Goal: Check status: Check status

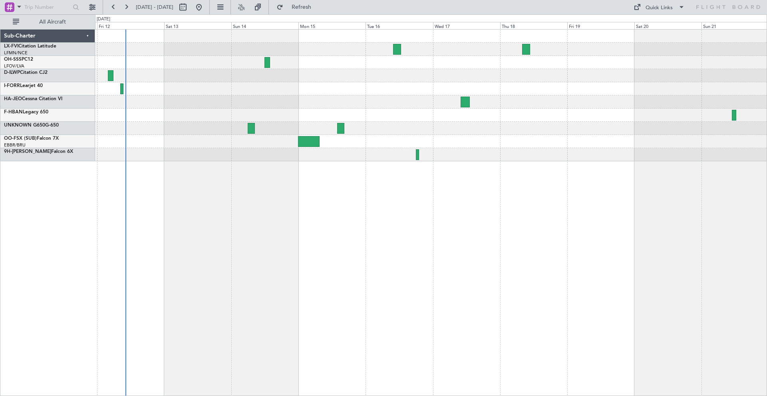
click at [736, 116] on div at bounding box center [430, 115] width 671 height 13
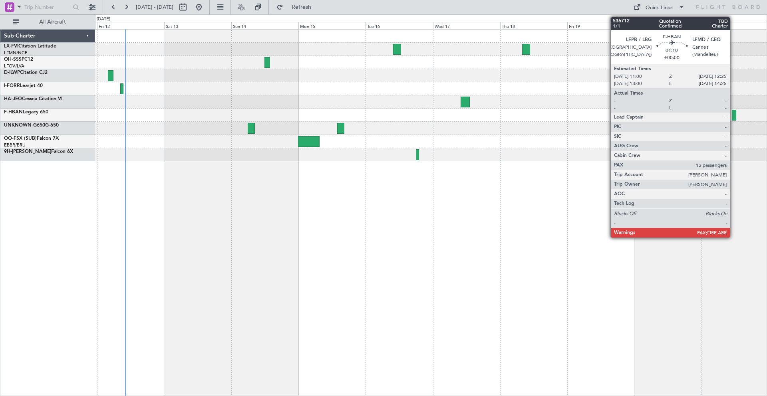
click at [733, 117] on div at bounding box center [734, 115] width 4 height 11
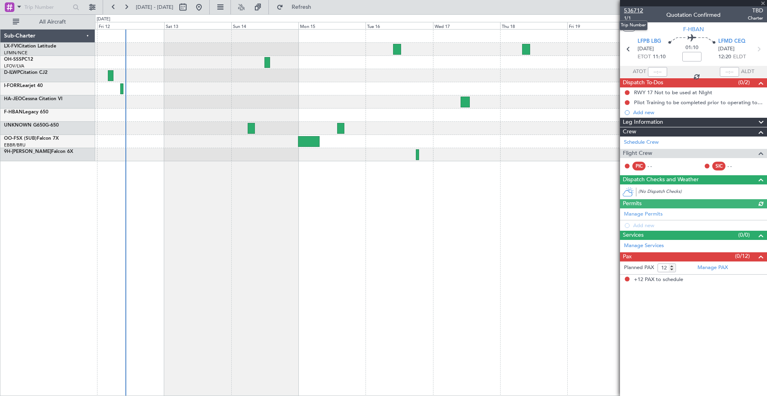
click at [637, 9] on span "536712" at bounding box center [633, 10] width 19 height 8
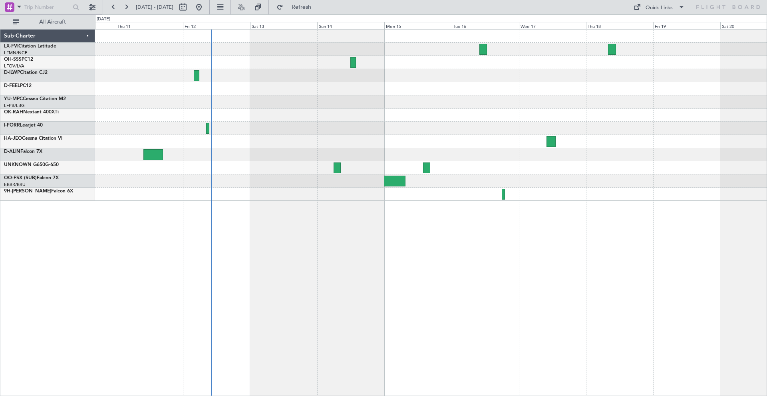
click at [354, 143] on div at bounding box center [430, 141] width 671 height 13
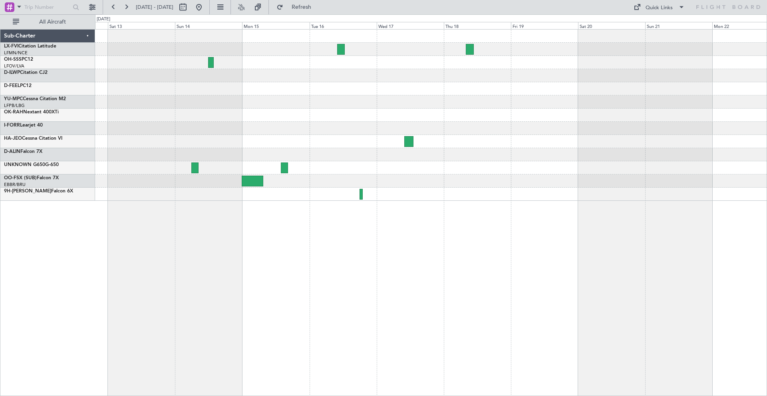
click at [569, 140] on div at bounding box center [430, 141] width 671 height 13
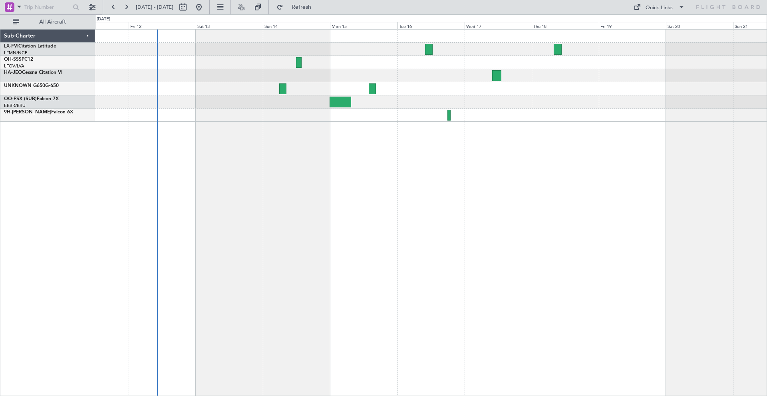
click at [541, 118] on div at bounding box center [430, 115] width 671 height 13
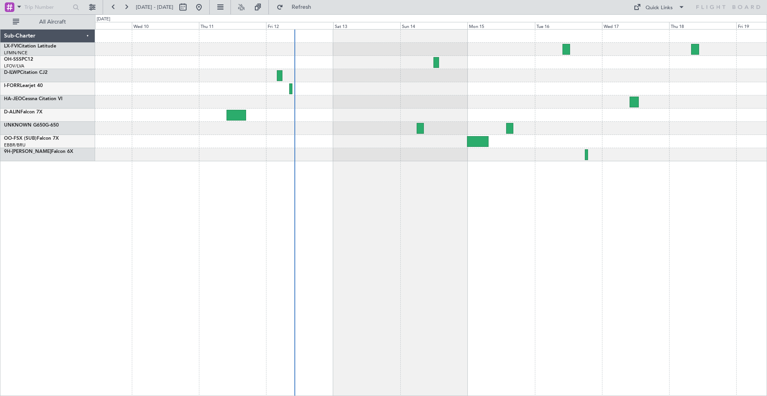
click at [449, 128] on div at bounding box center [431, 212] width 672 height 367
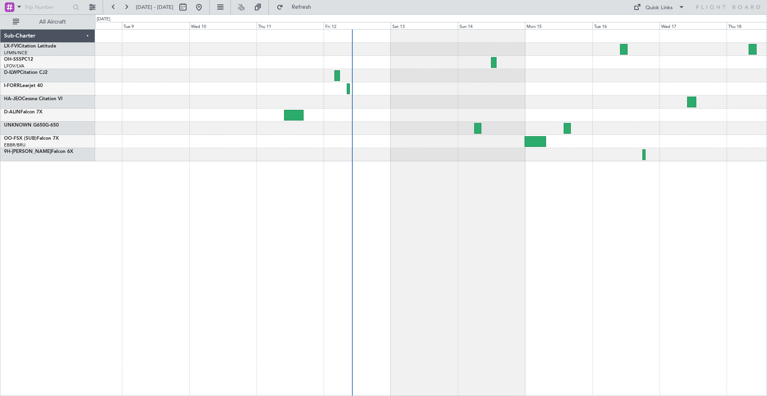
click at [421, 128] on div at bounding box center [430, 128] width 671 height 13
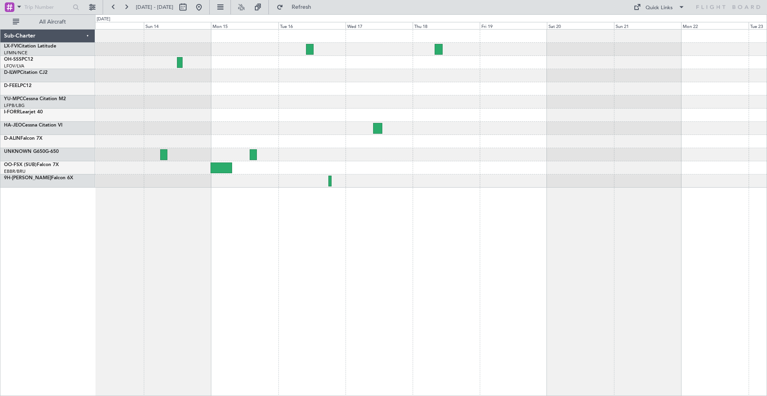
click at [254, 195] on div at bounding box center [431, 212] width 672 height 367
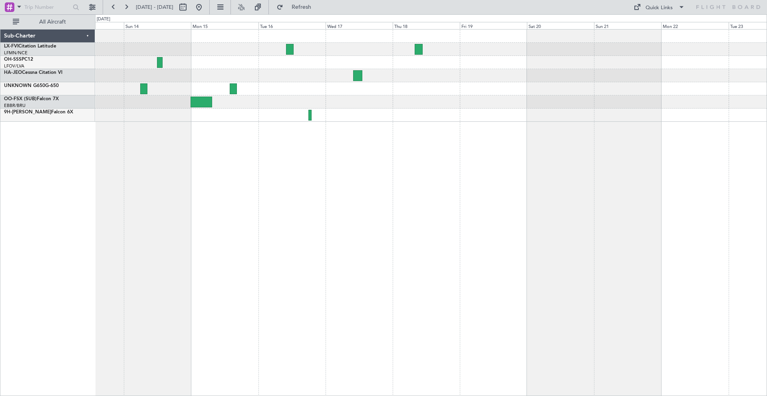
click at [423, 113] on div at bounding box center [430, 115] width 671 height 13
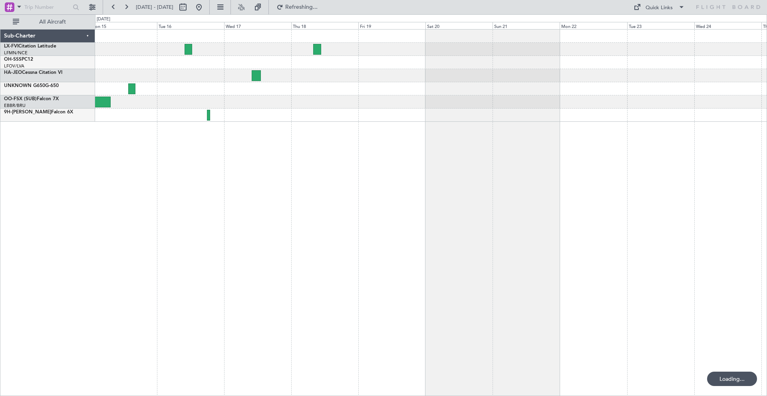
click at [465, 109] on div at bounding box center [430, 76] width 671 height 92
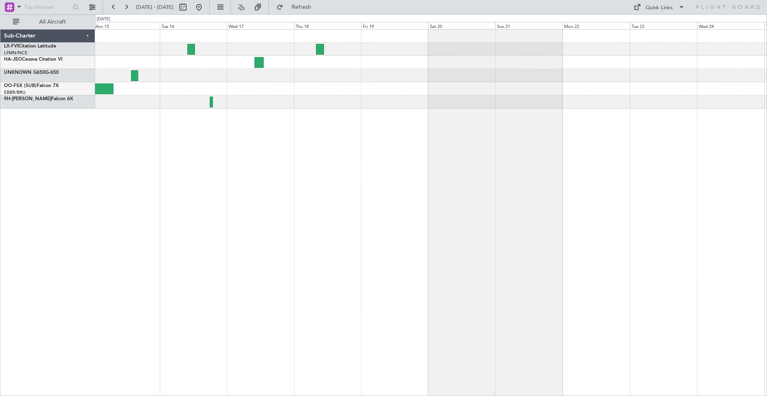
click at [430, 108] on div at bounding box center [430, 101] width 671 height 13
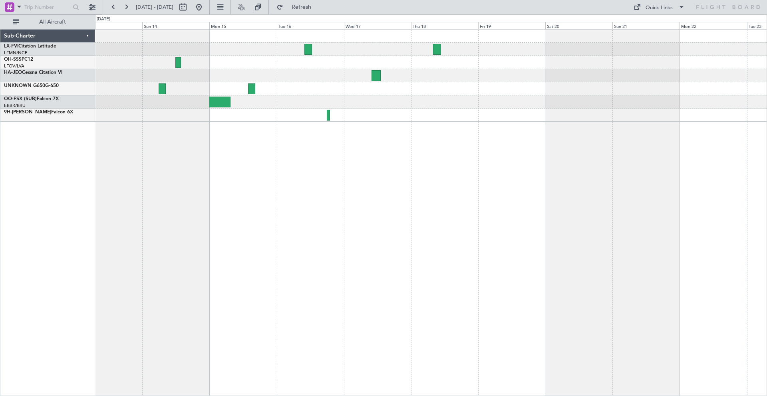
click at [304, 164] on div at bounding box center [431, 212] width 672 height 367
click at [85, 218] on div "Sub-Charter LX-FVI Citation Latitude [GEOGRAPHIC_DATA]/NCE [GEOGRAPHIC_DATA] ([…" at bounding box center [47, 212] width 95 height 367
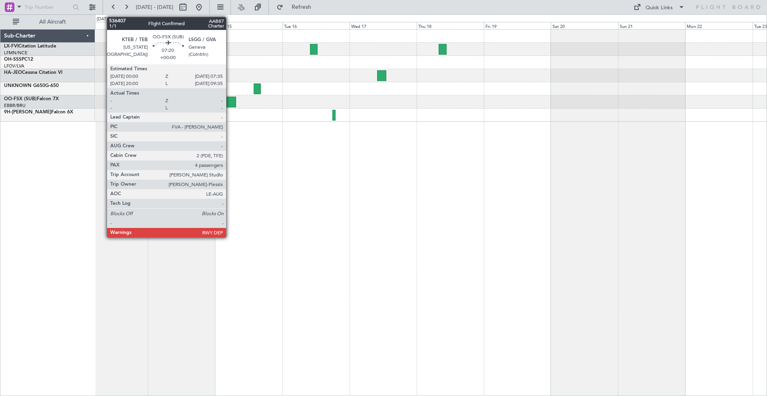
click at [230, 104] on div at bounding box center [225, 102] width 22 height 11
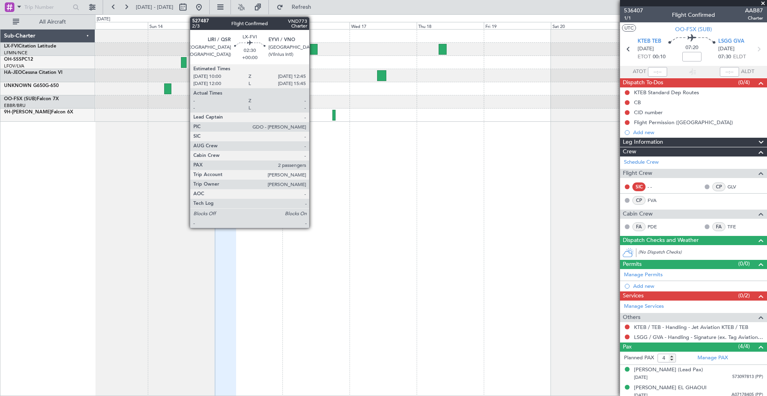
click at [313, 47] on div at bounding box center [314, 49] width 8 height 11
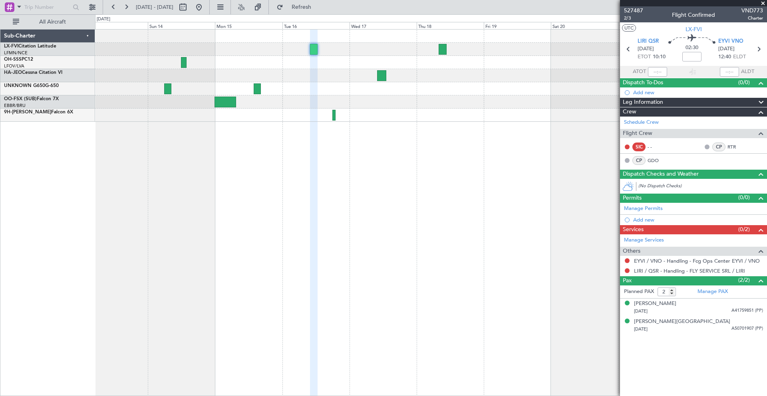
click at [763, 3] on span at bounding box center [763, 3] width 8 height 7
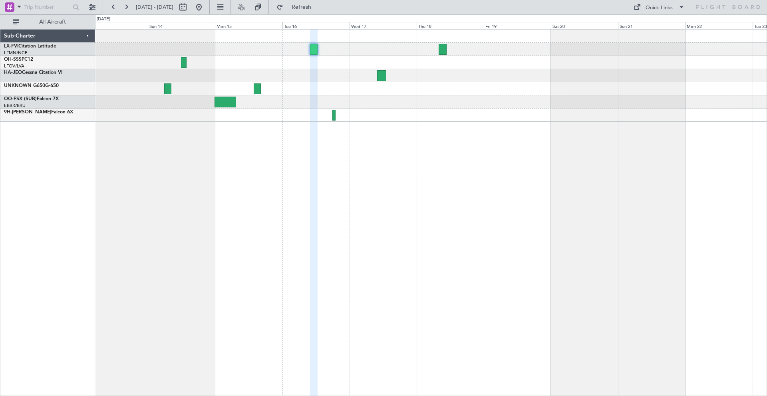
type input "0"
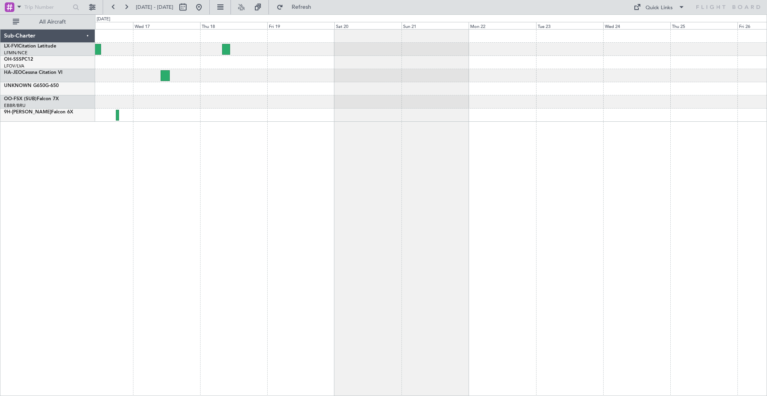
click at [417, 137] on div at bounding box center [431, 212] width 672 height 367
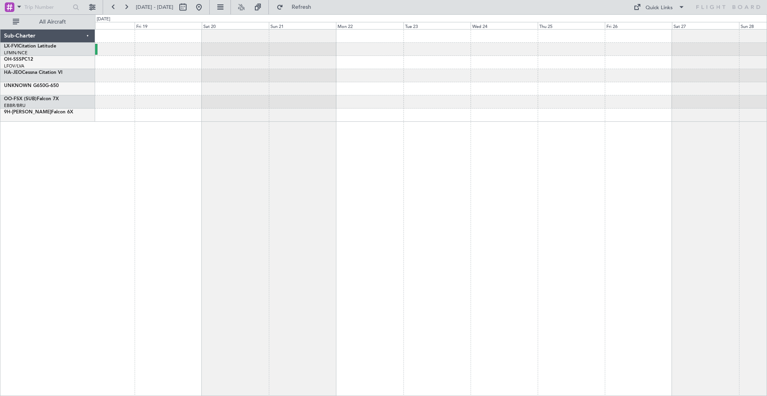
click at [484, 106] on div at bounding box center [430, 101] width 671 height 13
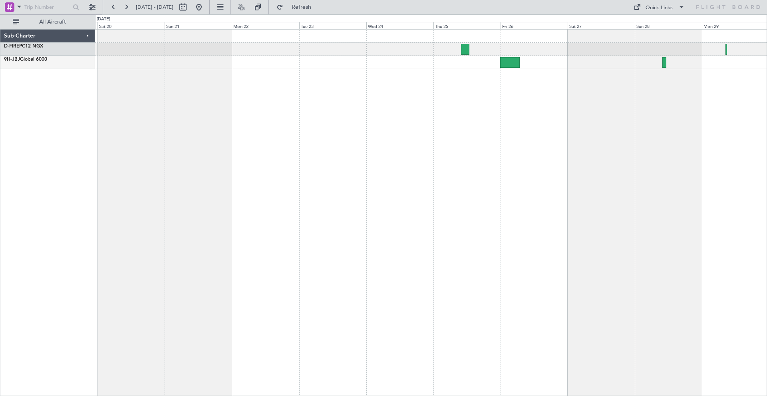
click at [475, 115] on div at bounding box center [431, 212] width 672 height 367
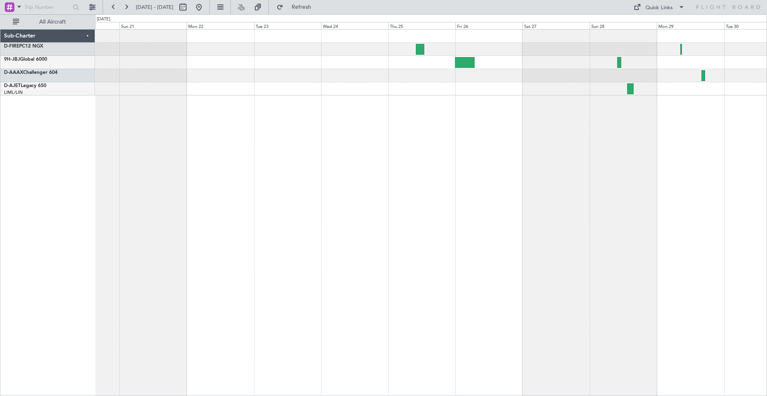
click at [589, 108] on div at bounding box center [431, 212] width 672 height 367
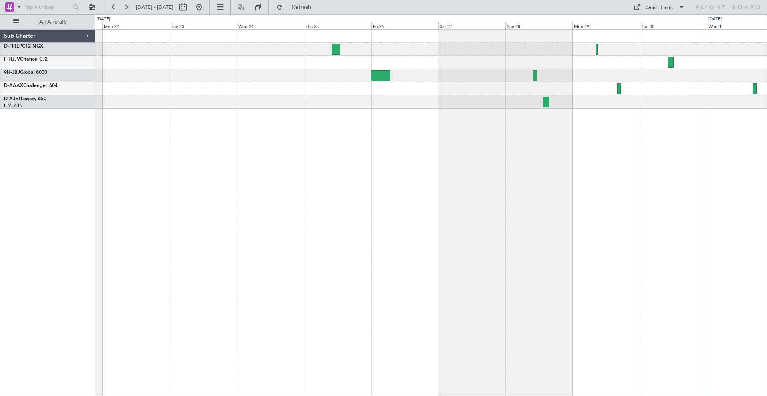
click at [616, 125] on div at bounding box center [431, 212] width 672 height 367
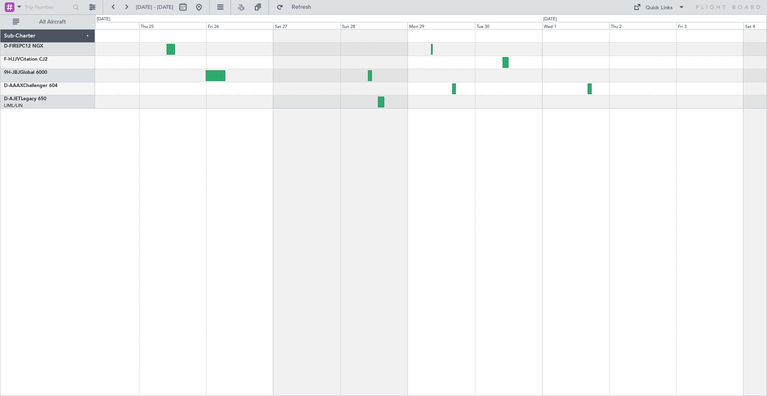
click at [545, 104] on div at bounding box center [430, 101] width 671 height 13
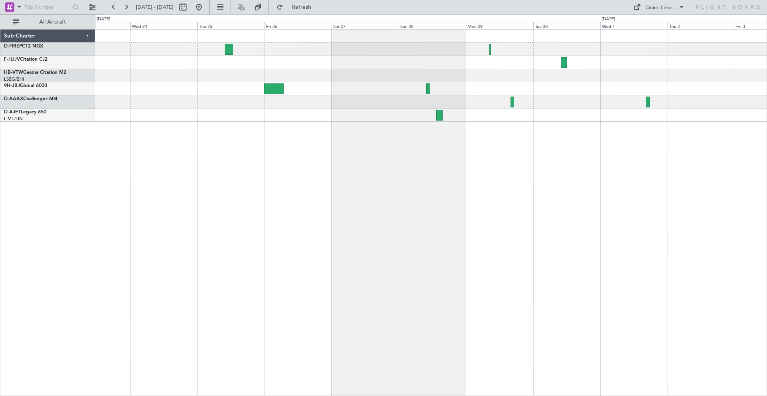
click at [399, 145] on div at bounding box center [431, 212] width 672 height 367
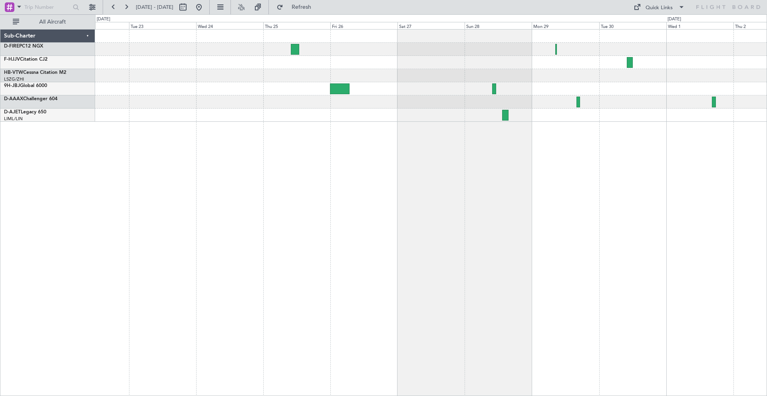
click at [344, 133] on div at bounding box center [431, 212] width 672 height 367
